Goal: Task Accomplishment & Management: Use online tool/utility

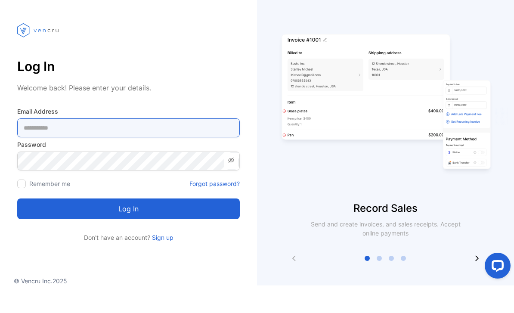
type Address-inputemail "**********"
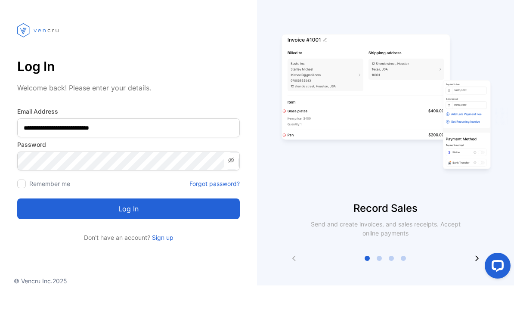
click at [128, 226] on button "Log in" at bounding box center [128, 236] width 222 height 21
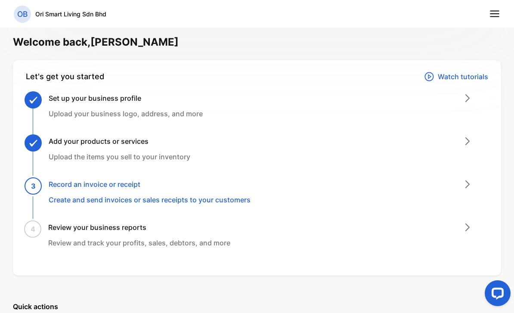
click at [155, 190] on div "3 Record an invoice or receipt Create and send invoices or sales receipts to yo…" at bounding box center [150, 192] width 202 height 26
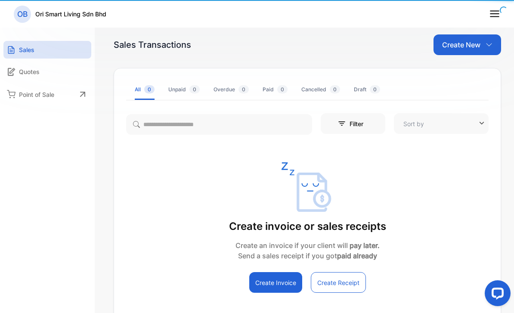
type input "**********"
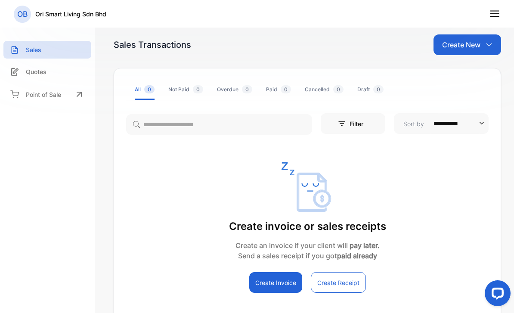
click at [493, 13] on icon at bounding box center [494, 13] width 11 height 11
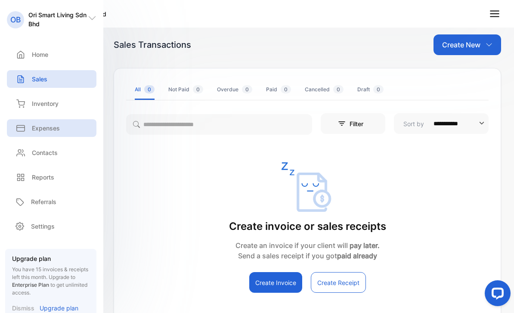
click at [45, 131] on p "Expenses" at bounding box center [46, 128] width 28 height 9
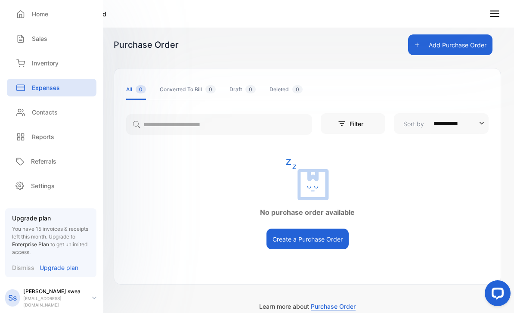
scroll to position [46, 0]
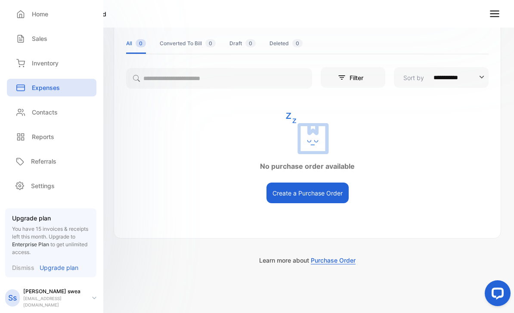
click at [324, 185] on button "Create a Purchase Order" at bounding box center [307, 192] width 82 height 21
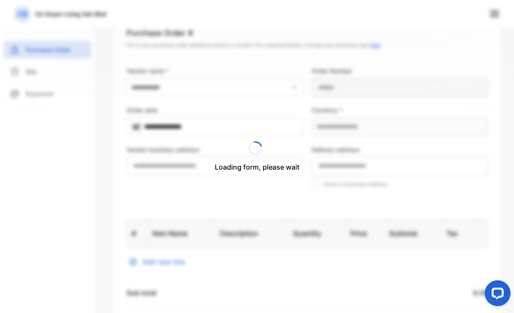
type input "**********"
type Number-inputPurchaseOrderNumber "**********"
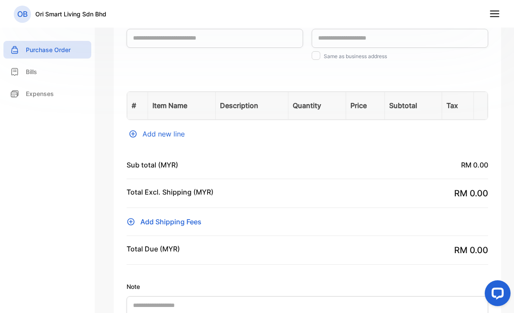
scroll to position [164, 0]
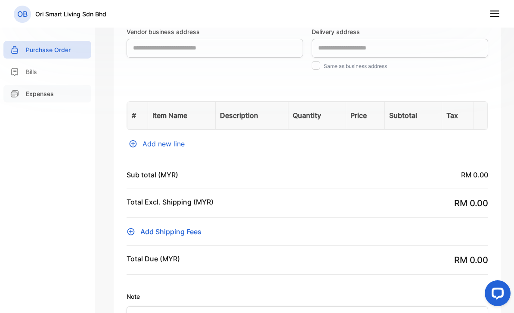
click at [50, 95] on p "Expenses" at bounding box center [40, 93] width 28 height 9
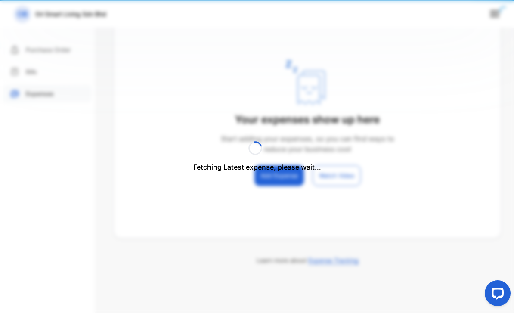
scroll to position [114, 0]
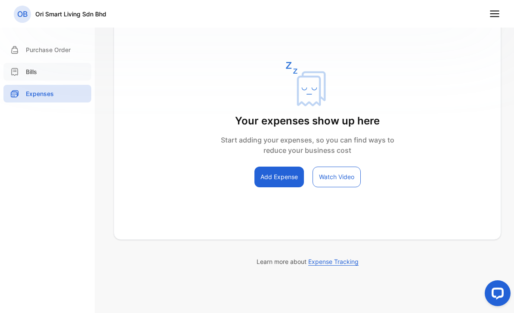
click at [52, 79] on div "Bills" at bounding box center [47, 72] width 88 height 18
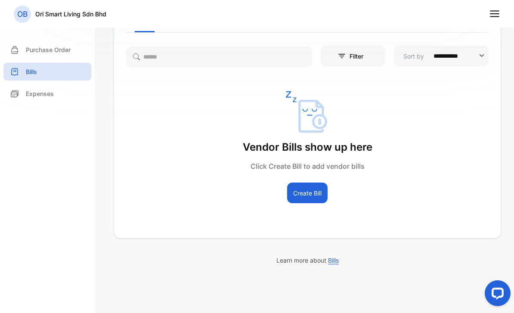
click at [497, 15] on icon at bounding box center [494, 13] width 11 height 11
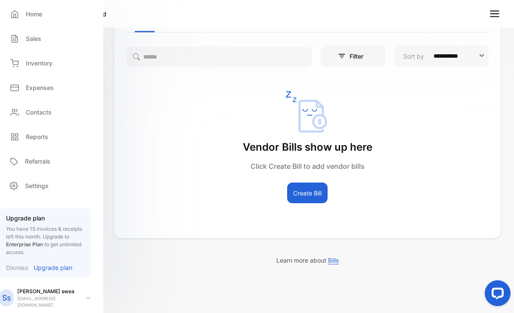
click at [46, 72] on div "Inventory Inventory" at bounding box center [46, 63] width 90 height 25
click at [41, 64] on p "Inventory" at bounding box center [39, 63] width 27 height 9
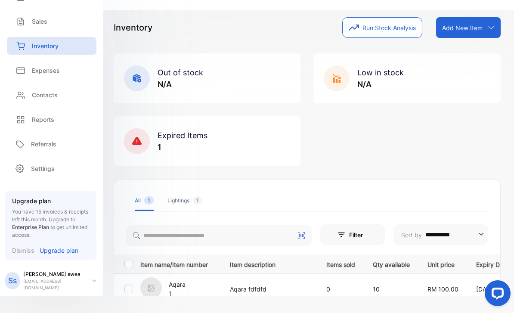
click at [444, 25] on div "Add New Item" at bounding box center [468, 27] width 65 height 21
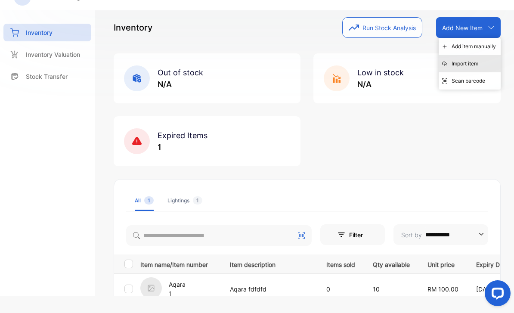
click at [453, 55] on div "Import item" at bounding box center [470, 63] width 62 height 17
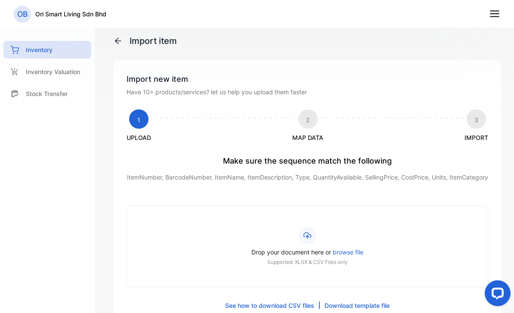
scroll to position [52, 0]
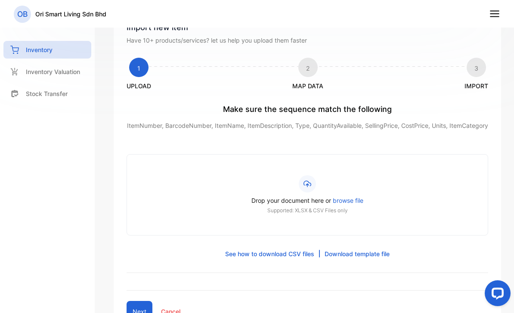
click at [352, 204] on span "browse file" at bounding box center [348, 200] width 31 height 7
click at [0, 0] on input "Drop your document here or browse file Supported: XLSX & CSV Files only" at bounding box center [0, 0] width 0 height 0
click at [347, 253] on div "Make sure the sequence match the following ItemNumber, BarcodeNumber, ItemName,…" at bounding box center [308, 188] width 362 height 170
click at [348, 258] on link "Download template file" at bounding box center [356, 253] width 65 height 9
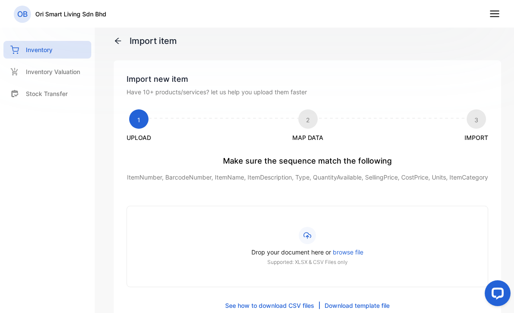
scroll to position [0, 0]
click at [137, 32] on div "Import item Import new item Have 10+ products/services? let us help you upload …" at bounding box center [307, 156] width 413 height 313
click at [117, 40] on icon at bounding box center [118, 41] width 6 height 6
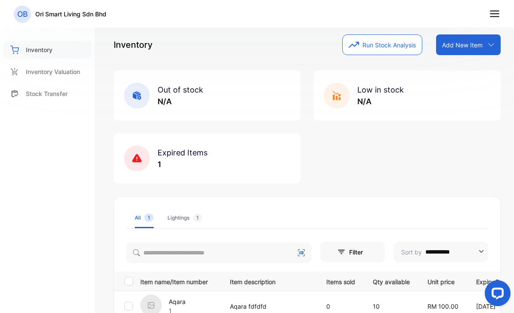
click at [37, 50] on p "Inventory" at bounding box center [39, 49] width 27 height 9
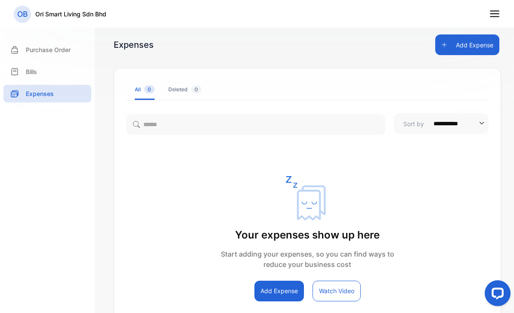
click at [489, 16] on icon at bounding box center [494, 13] width 11 height 11
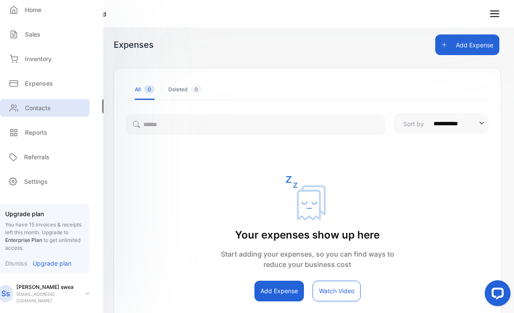
scroll to position [43, 7]
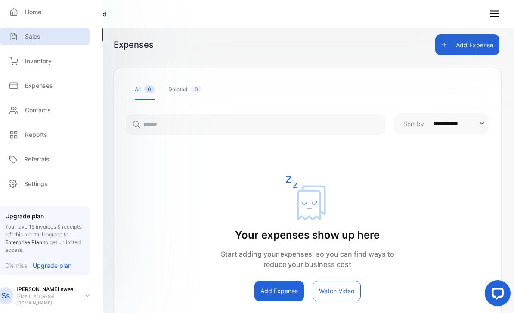
click at [37, 43] on div "Sales" at bounding box center [45, 37] width 90 height 18
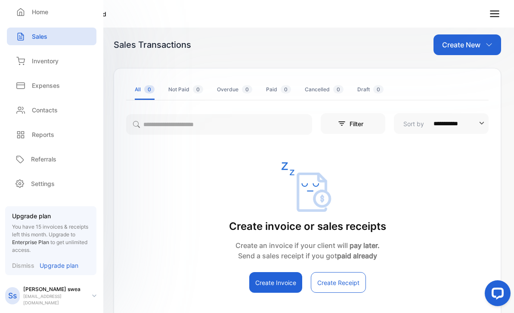
click at [256, 279] on button "Create Invoice" at bounding box center [275, 282] width 53 height 21
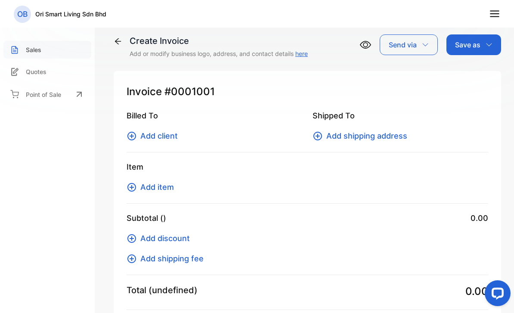
type input "**********"
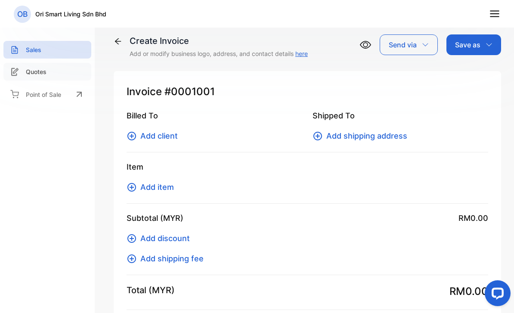
click at [43, 71] on p "Quotes" at bounding box center [36, 71] width 21 height 9
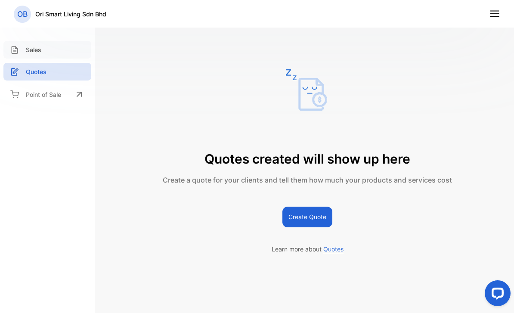
click at [42, 49] on div "Sales" at bounding box center [47, 50] width 88 height 18
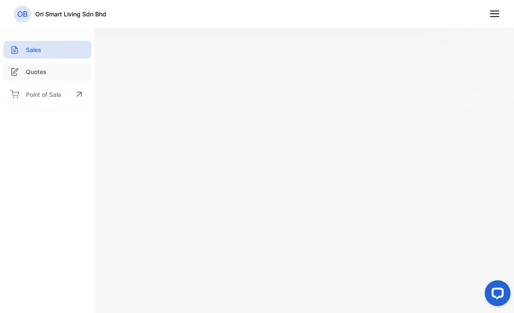
click at [57, 67] on div "Quotes" at bounding box center [47, 72] width 88 height 18
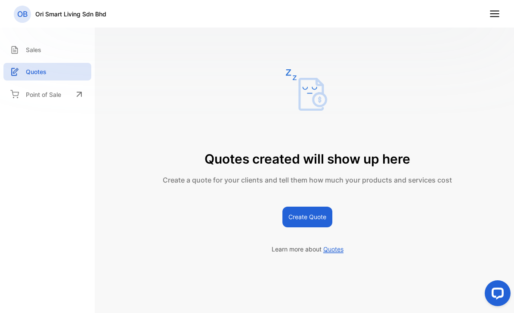
click at [309, 227] on button "Create Quote" at bounding box center [307, 217] width 50 height 21
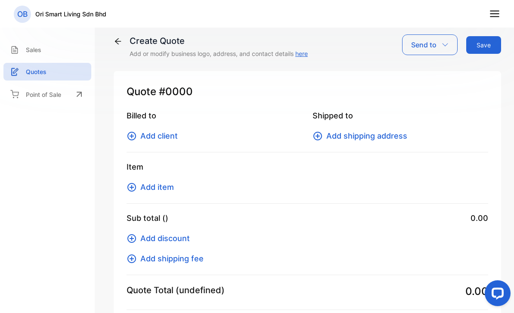
type input "**********"
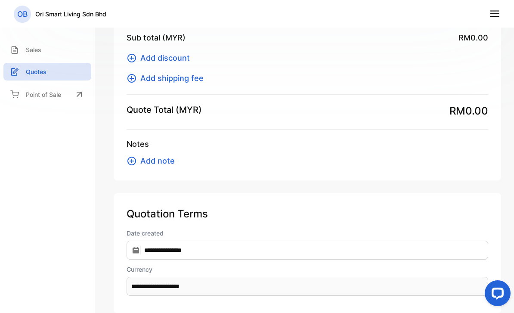
scroll to position [121, 0]
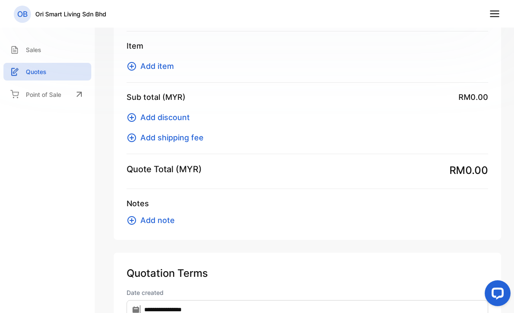
click at [159, 67] on span "Add item" at bounding box center [157, 66] width 34 height 12
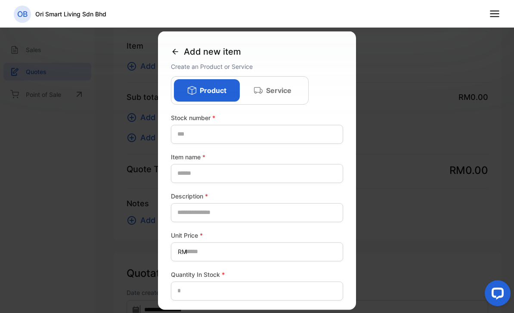
click at [269, 93] on p "Service" at bounding box center [278, 90] width 25 height 10
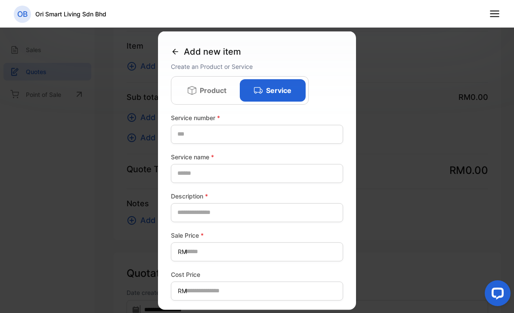
click at [201, 98] on div "Product" at bounding box center [207, 90] width 66 height 22
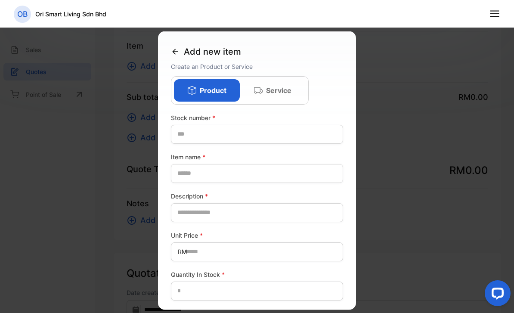
click at [256, 93] on icon at bounding box center [258, 90] width 9 height 9
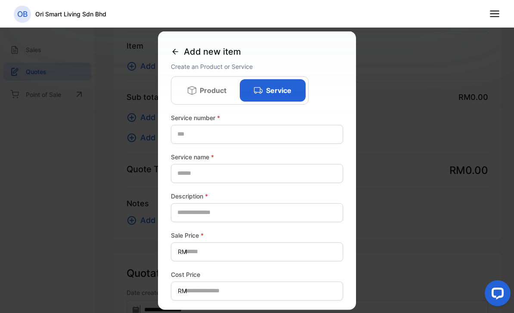
click at [196, 84] on div "Product" at bounding box center [207, 90] width 66 height 22
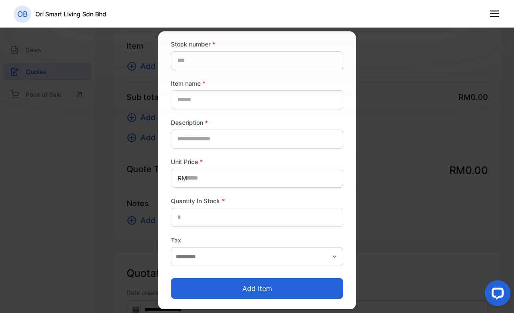
scroll to position [73, 0]
click at [268, 281] on button "Add item" at bounding box center [257, 288] width 172 height 21
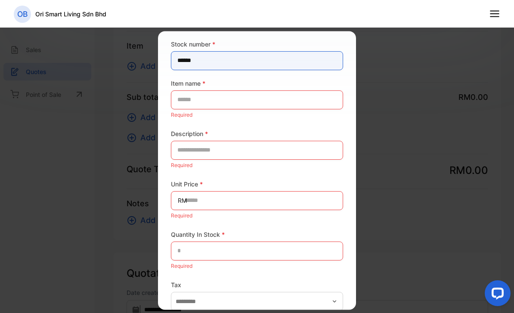
type number-inputstocknumber "******"
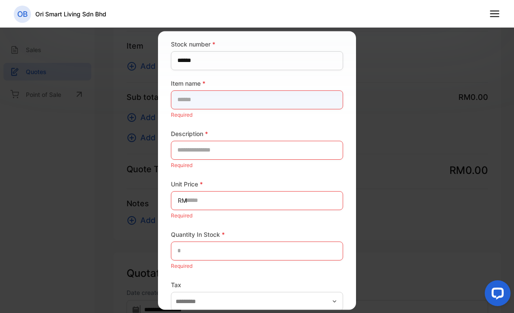
click at [214, 103] on name-inputproductname "text" at bounding box center [257, 99] width 172 height 19
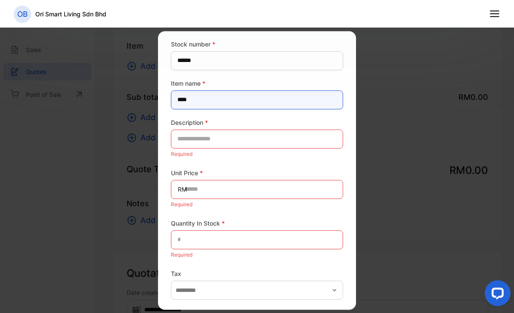
type name-inputproductname "****"
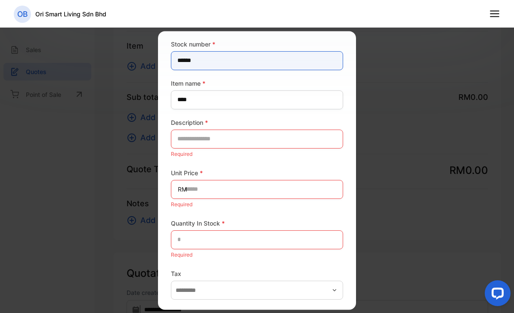
drag, startPoint x: 214, startPoint y: 62, endPoint x: 105, endPoint y: 63, distance: 109.3
click at [114, 240] on div "Add new item Create an Product or Service Product Service Stock number * ******…" at bounding box center [307, 240] width 387 height 0
type number-inputstocknumber "*"
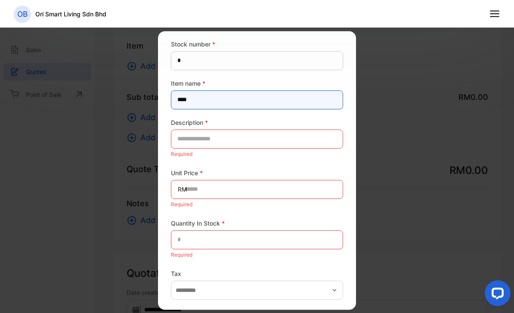
click at [208, 102] on name-inputproductname "****" at bounding box center [257, 99] width 172 height 19
type name-inputproductname "*"
type name-inputproductname "****"
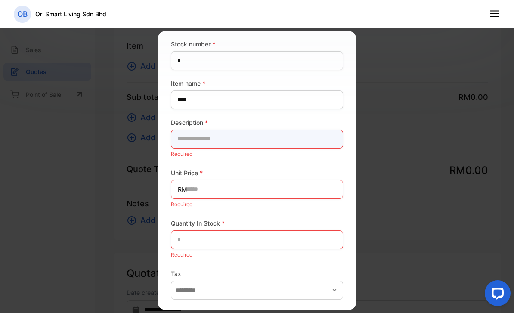
click at [230, 142] on input "text" at bounding box center [257, 139] width 172 height 19
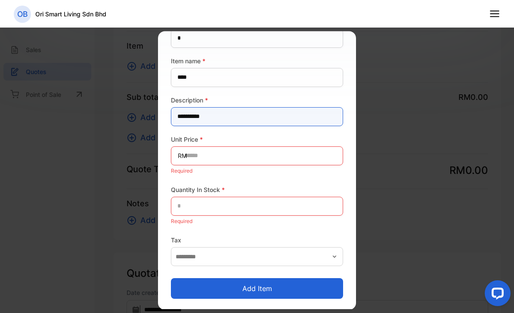
scroll to position [96, 0]
type input "**********"
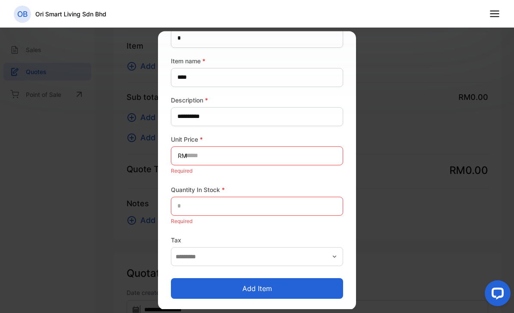
click at [402, 85] on div at bounding box center [257, 156] width 514 height 313
click at [476, 64] on div at bounding box center [257, 156] width 514 height 313
click at [486, 24] on nav "OB Ori Smart Living Sdn Bhd" at bounding box center [257, 14] width 514 height 28
click at [492, 15] on icon at bounding box center [494, 13] width 11 height 11
